Goal: Check status: Check status

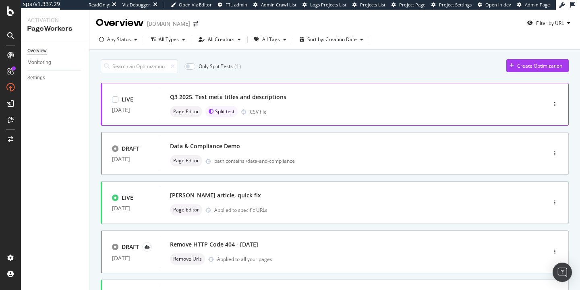
click at [256, 105] on div "Q3 2025. Test meta titles and descriptions Page Editor Split test CSV file" at bounding box center [341, 104] width 342 height 26
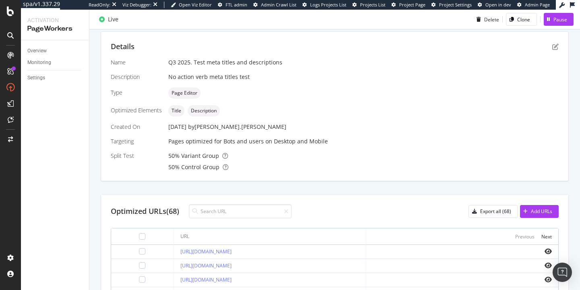
scroll to position [55, 0]
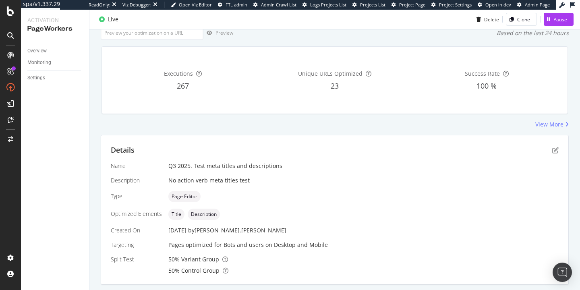
click at [397, 210] on div "Title Description" at bounding box center [363, 214] width 390 height 11
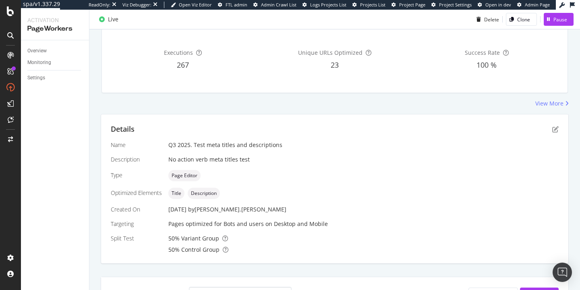
scroll to position [0, 0]
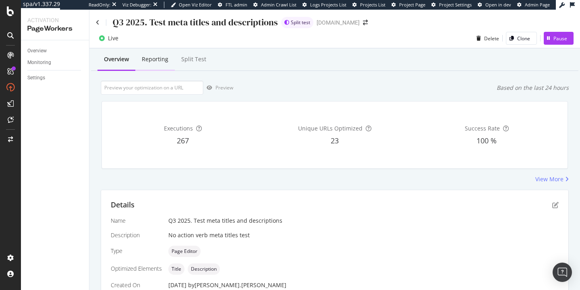
click at [150, 65] on div "Reporting" at bounding box center [154, 60] width 39 height 22
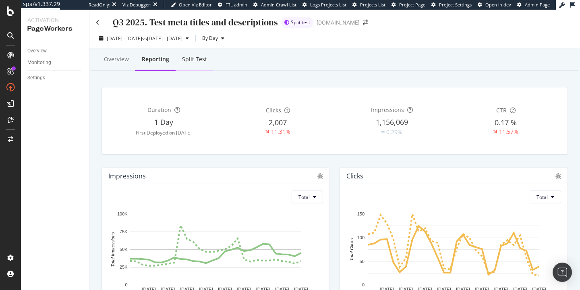
click at [203, 62] on div "Split Test" at bounding box center [194, 59] width 25 height 8
